Goal: Information Seeking & Learning: Learn about a topic

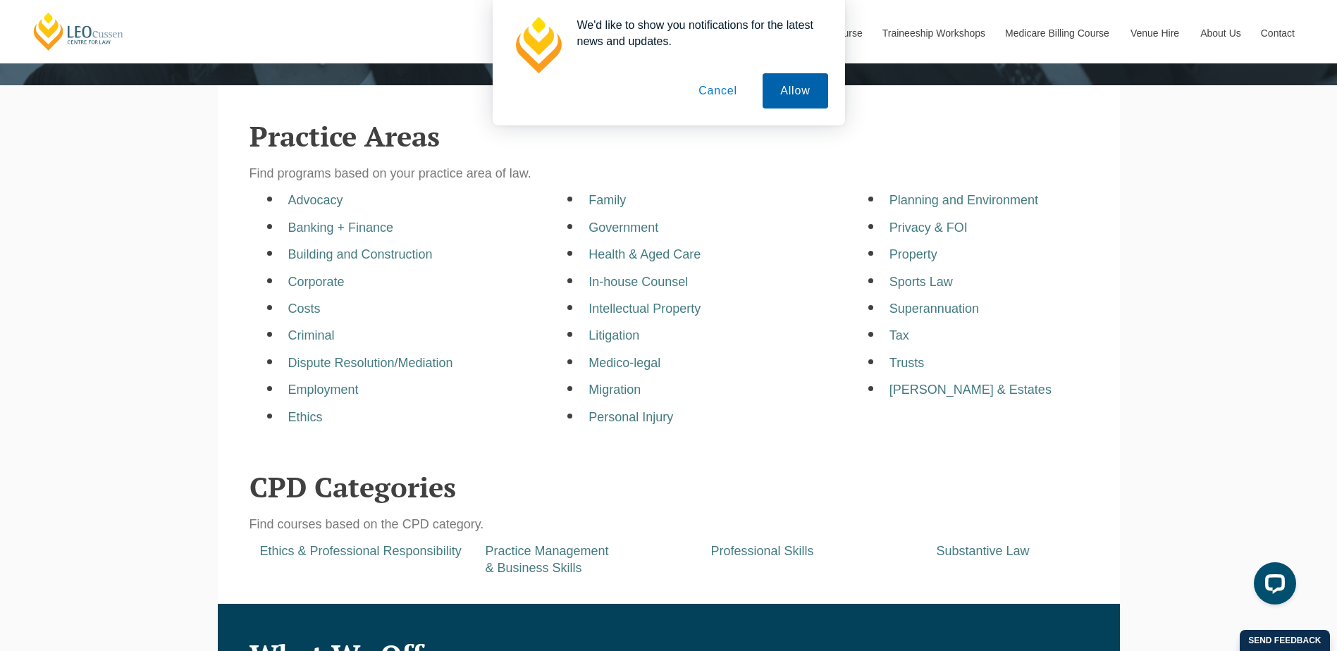
click at [799, 97] on button "Allow" at bounding box center [795, 90] width 65 height 35
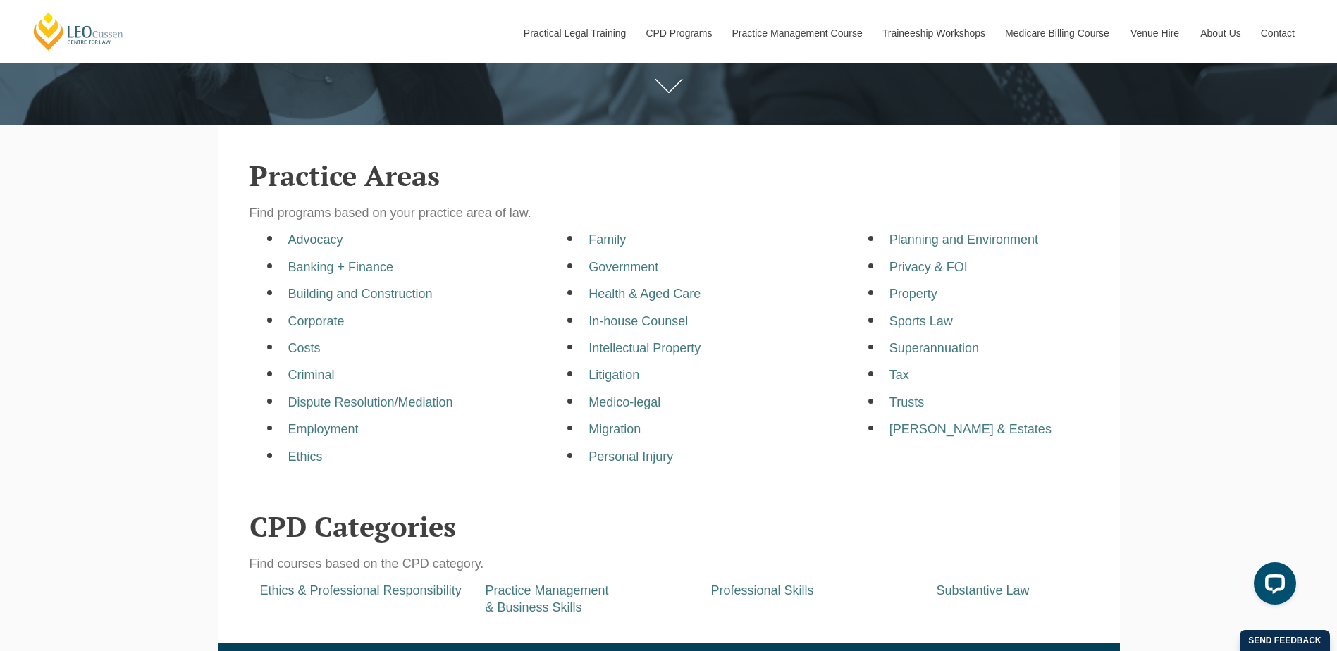
scroll to position [353, 0]
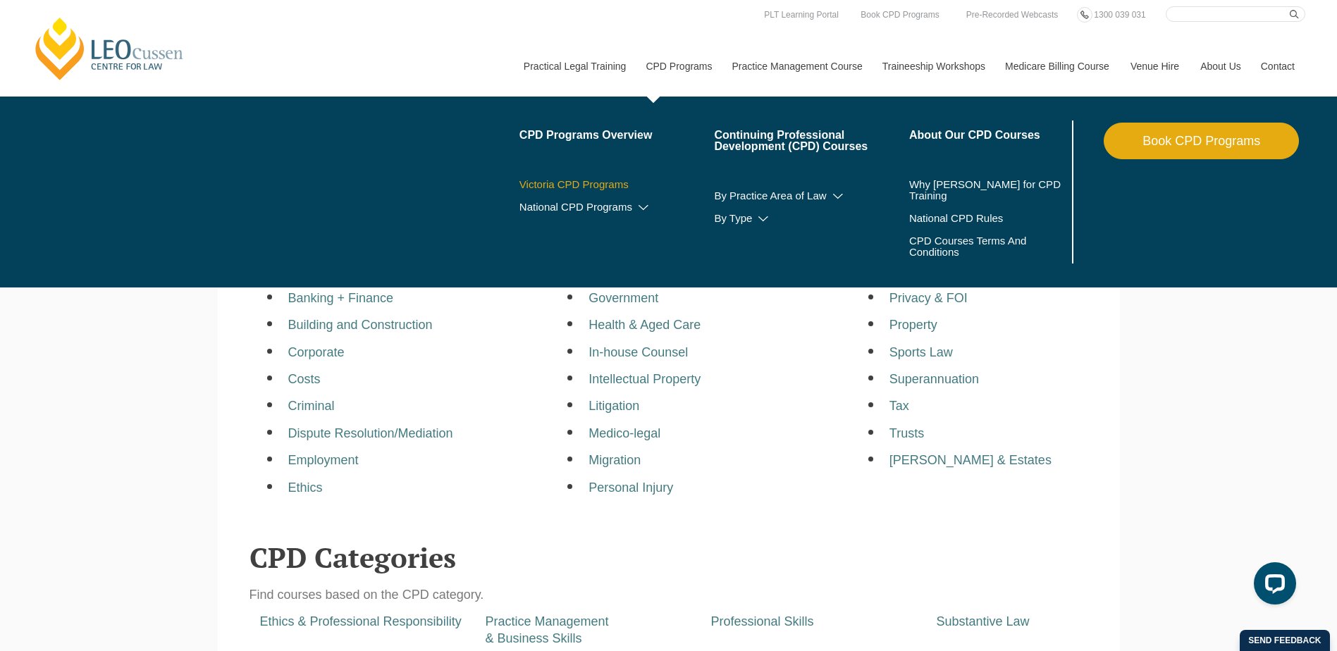
click at [588, 183] on link "Victoria CPD Programs" at bounding box center [617, 184] width 195 height 11
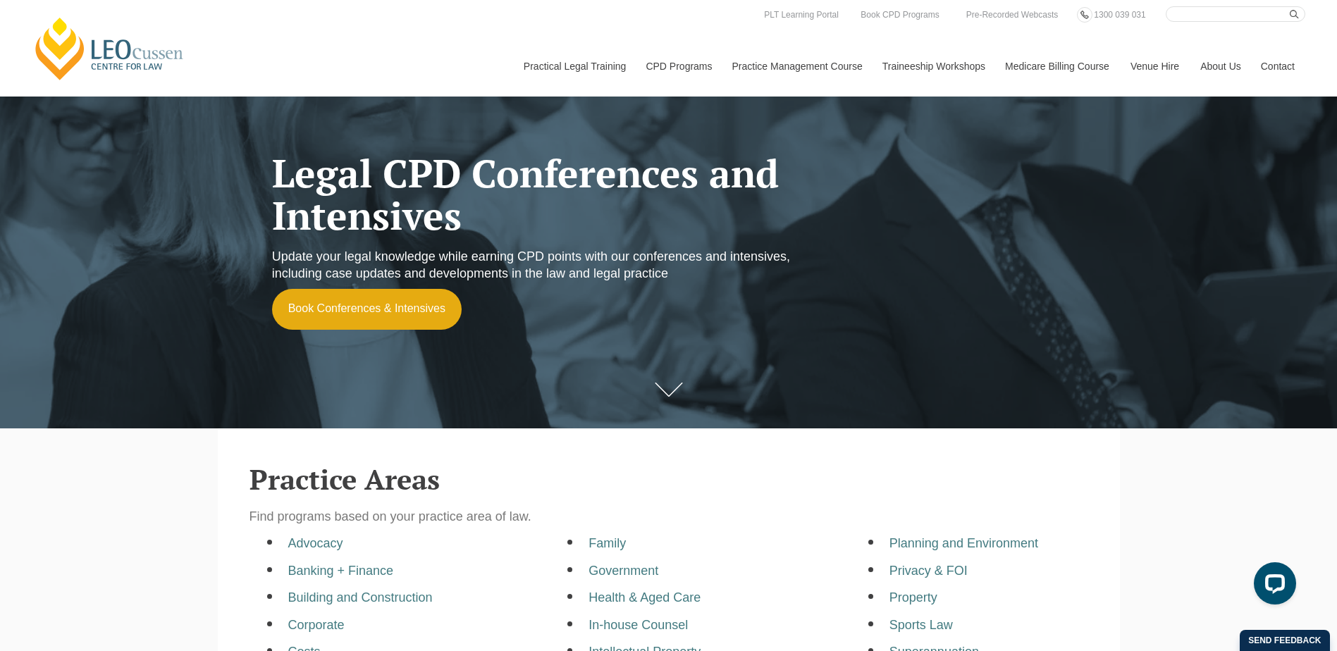
scroll to position [42, 0]
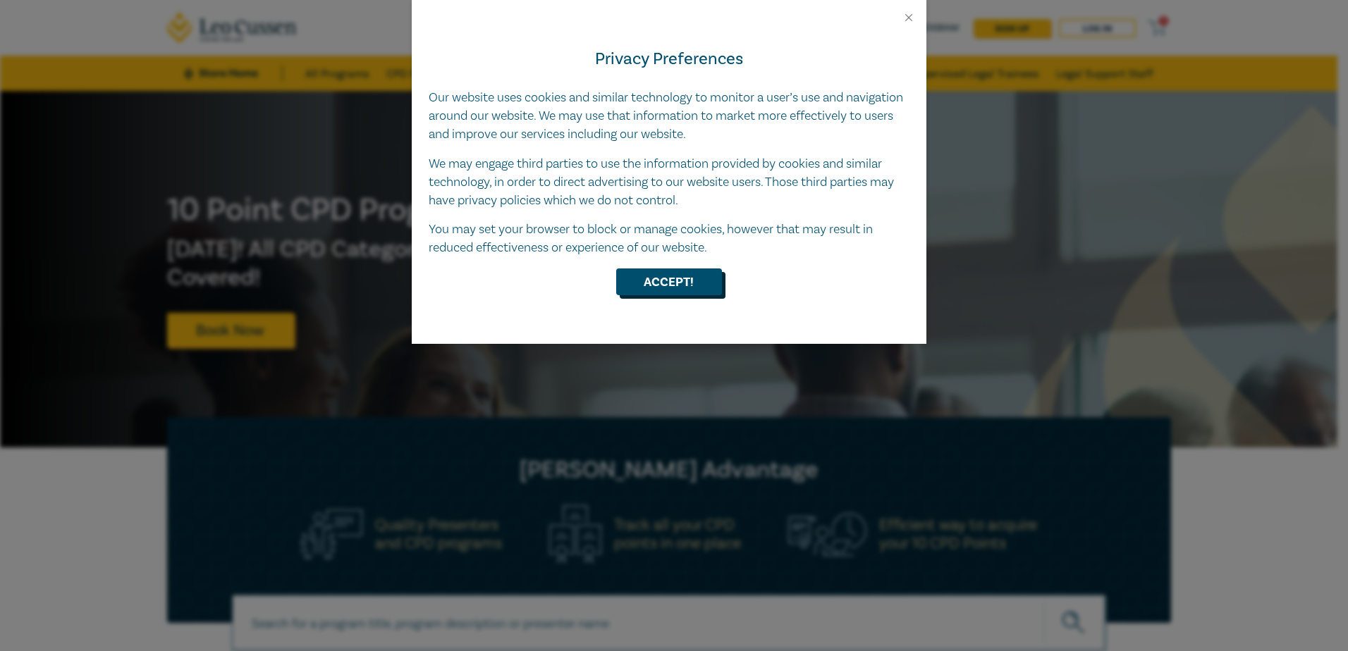
click at [674, 276] on button "Accept!" at bounding box center [669, 282] width 106 height 27
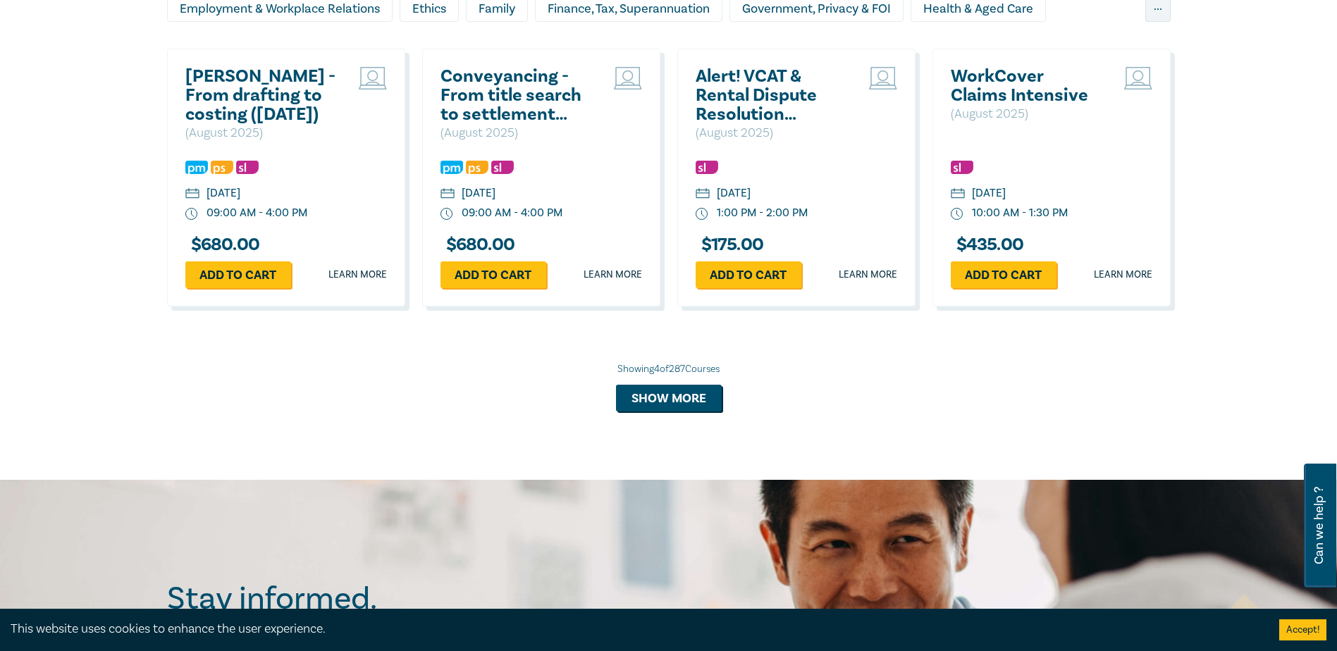
scroll to position [1058, 0]
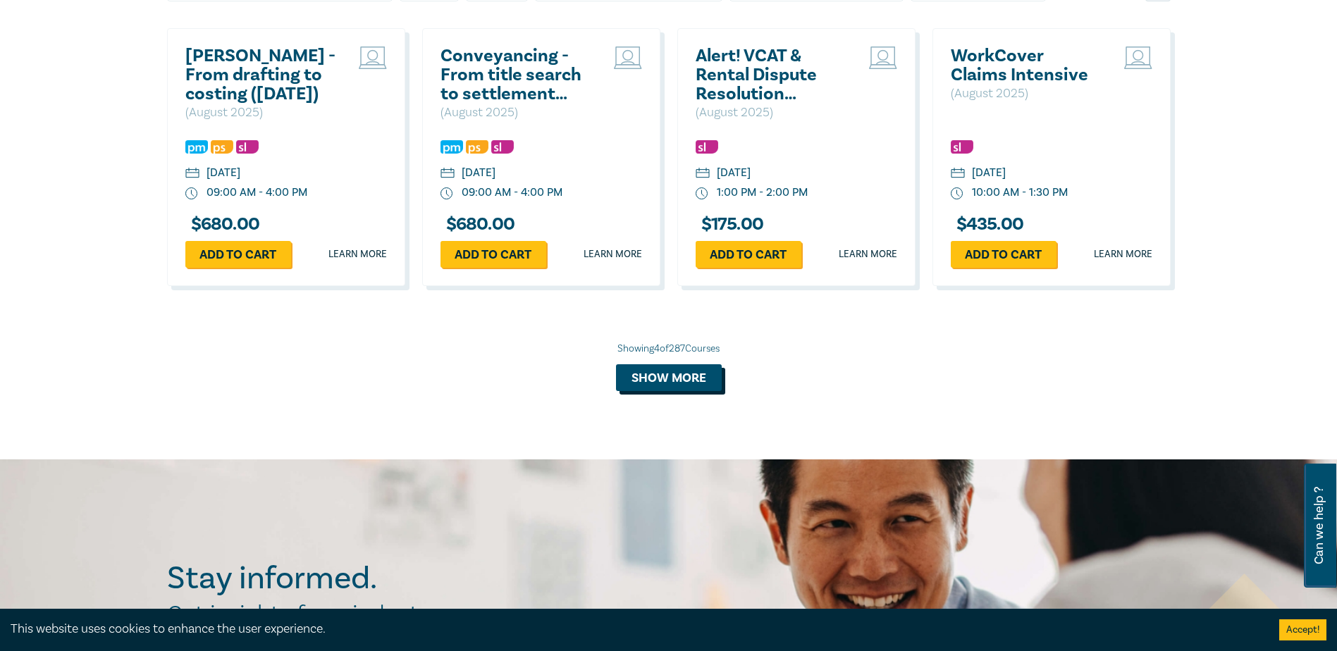
click at [668, 387] on button "Show more" at bounding box center [669, 377] width 106 height 27
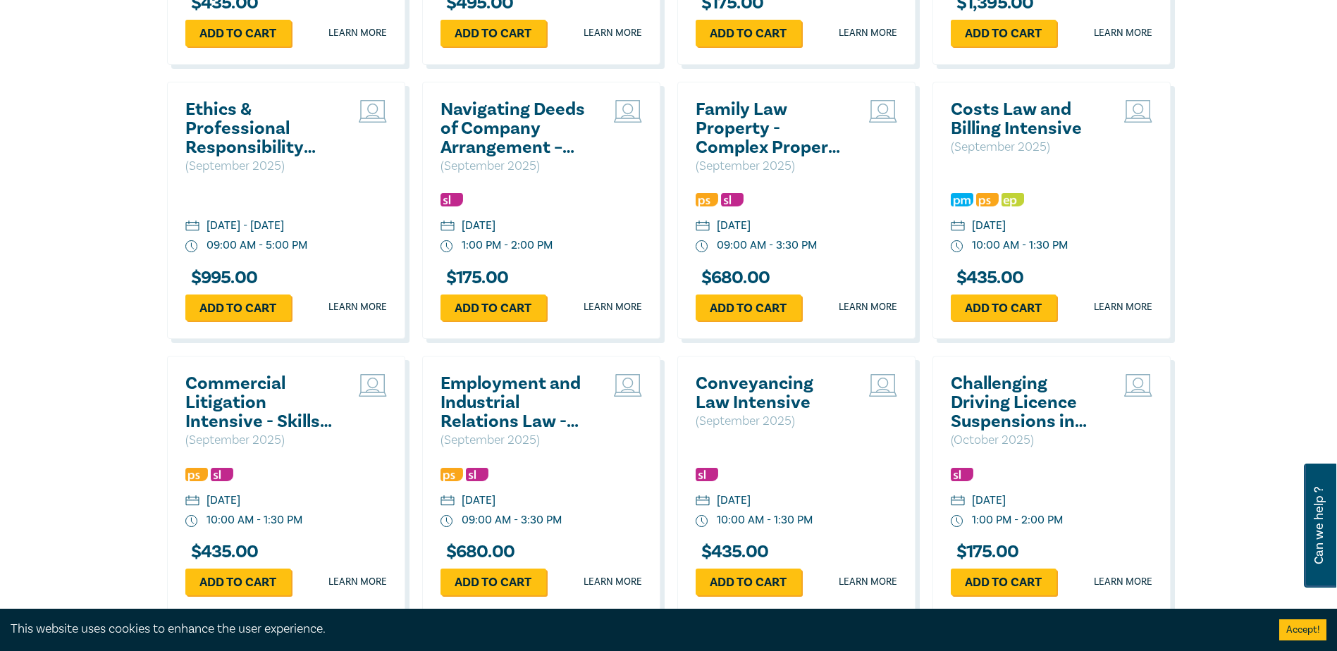
scroll to position [2186, 0]
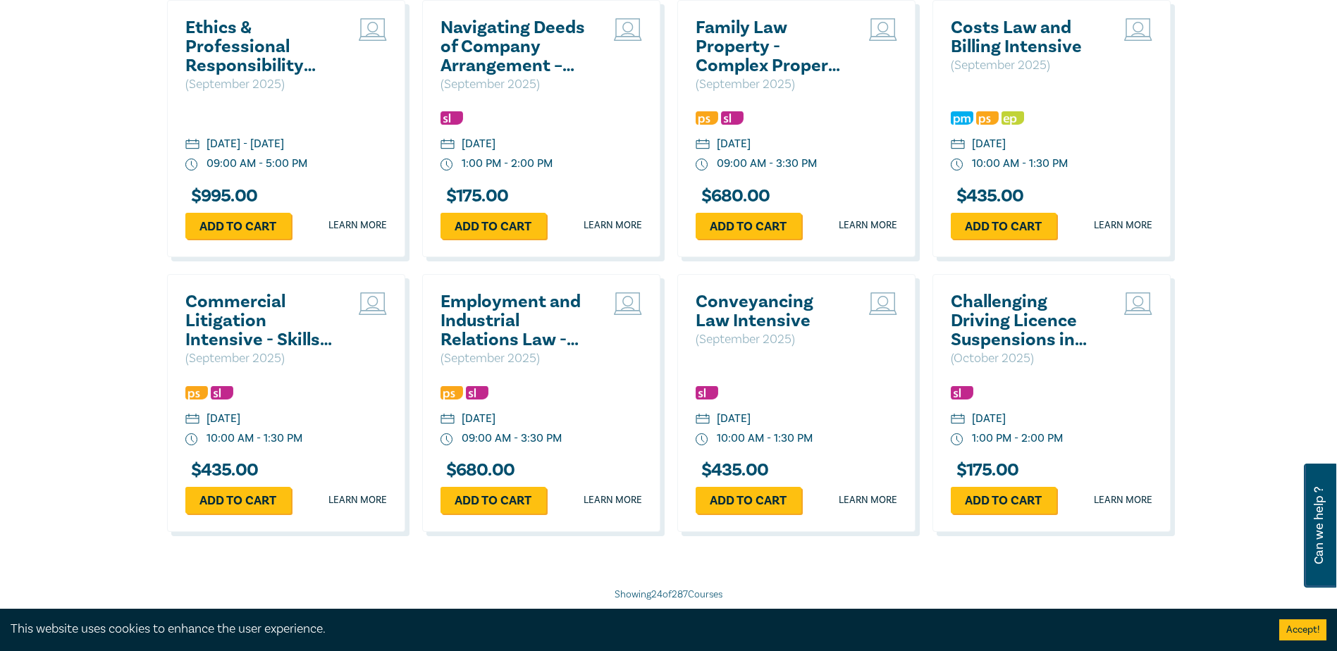
click at [223, 315] on h2 "Commercial Litigation Intensive - Skills and Strategies for Success in Commerci…" at bounding box center [261, 321] width 152 height 57
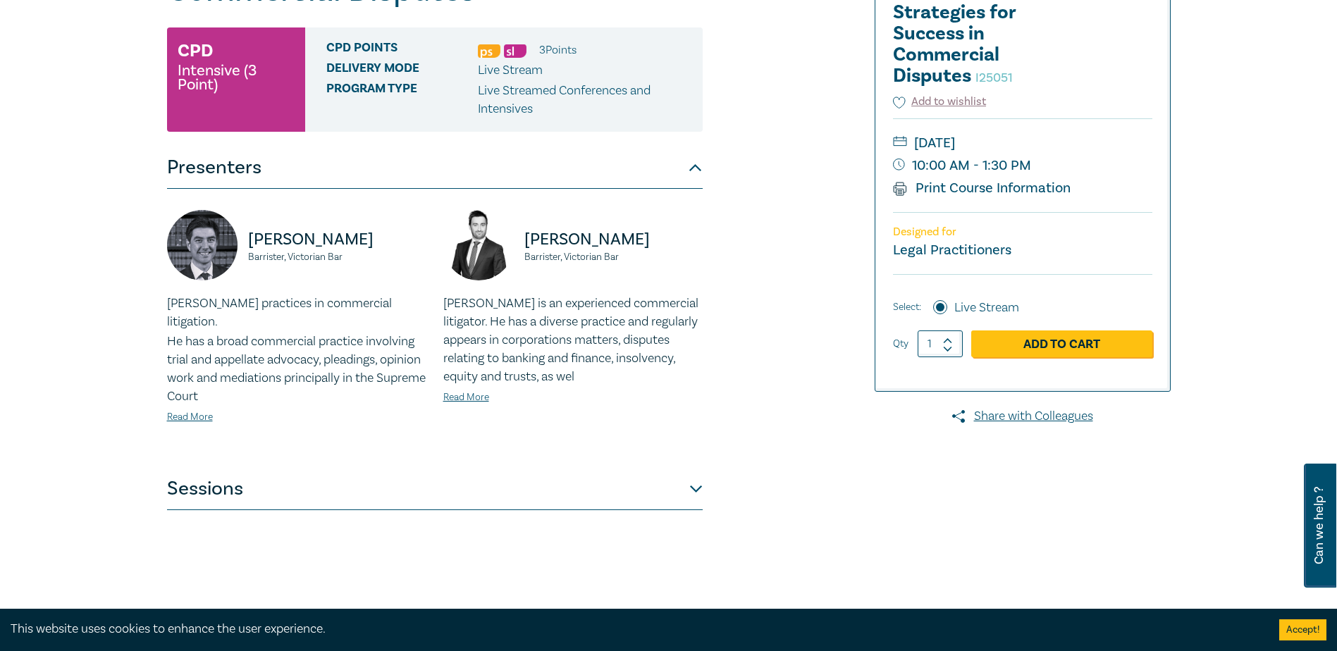
scroll to position [282, 0]
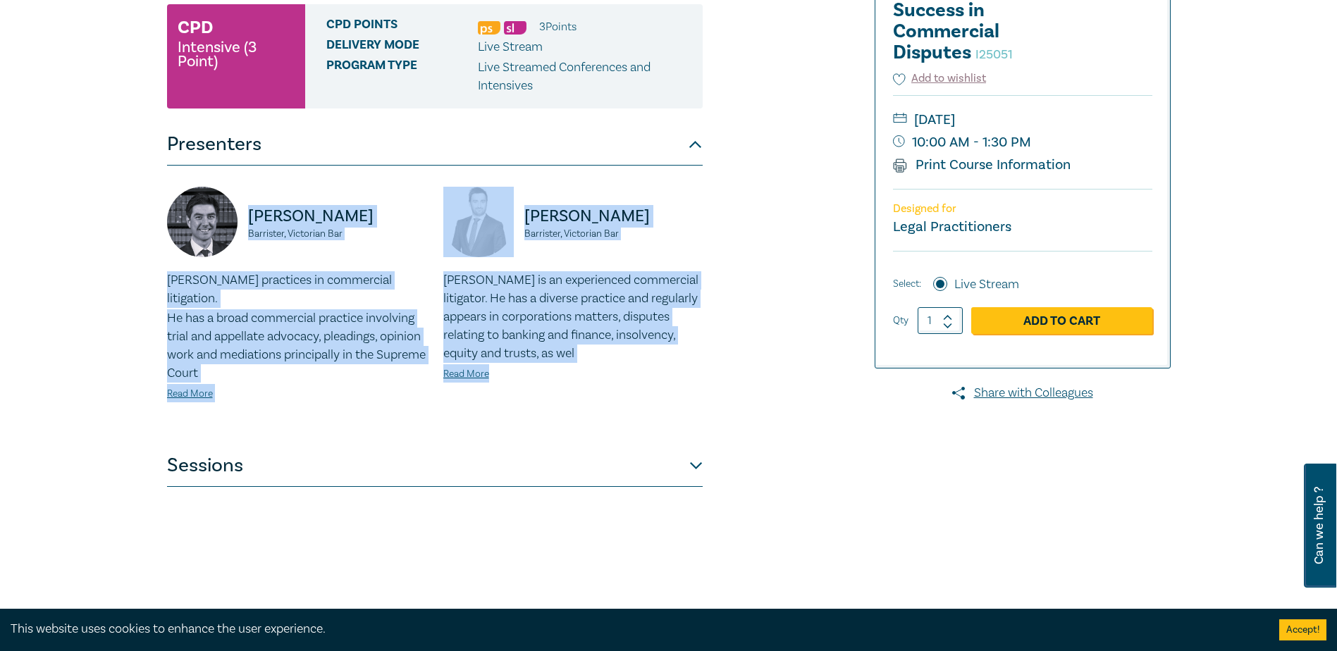
drag, startPoint x: 585, startPoint y: 372, endPoint x: 99, endPoint y: 205, distance: 513.5
click at [99, 205] on div "Commercial Litigation Intensive - Skills and Strategies for Success in Commerci…" at bounding box center [668, 228] width 1337 height 839
drag, startPoint x: 99, startPoint y: 205, endPoint x: 146, endPoint y: 287, distance: 94.1
click at [146, 287] on div "Commercial Litigation Intensive - Skills and Strategies for Success in Commerci…" at bounding box center [668, 228] width 1337 height 839
click at [343, 315] on p "He has a broad commercial practice involving trial and appellate advocacy, plea…" at bounding box center [296, 345] width 259 height 73
